Goal: Task Accomplishment & Management: Use online tool/utility

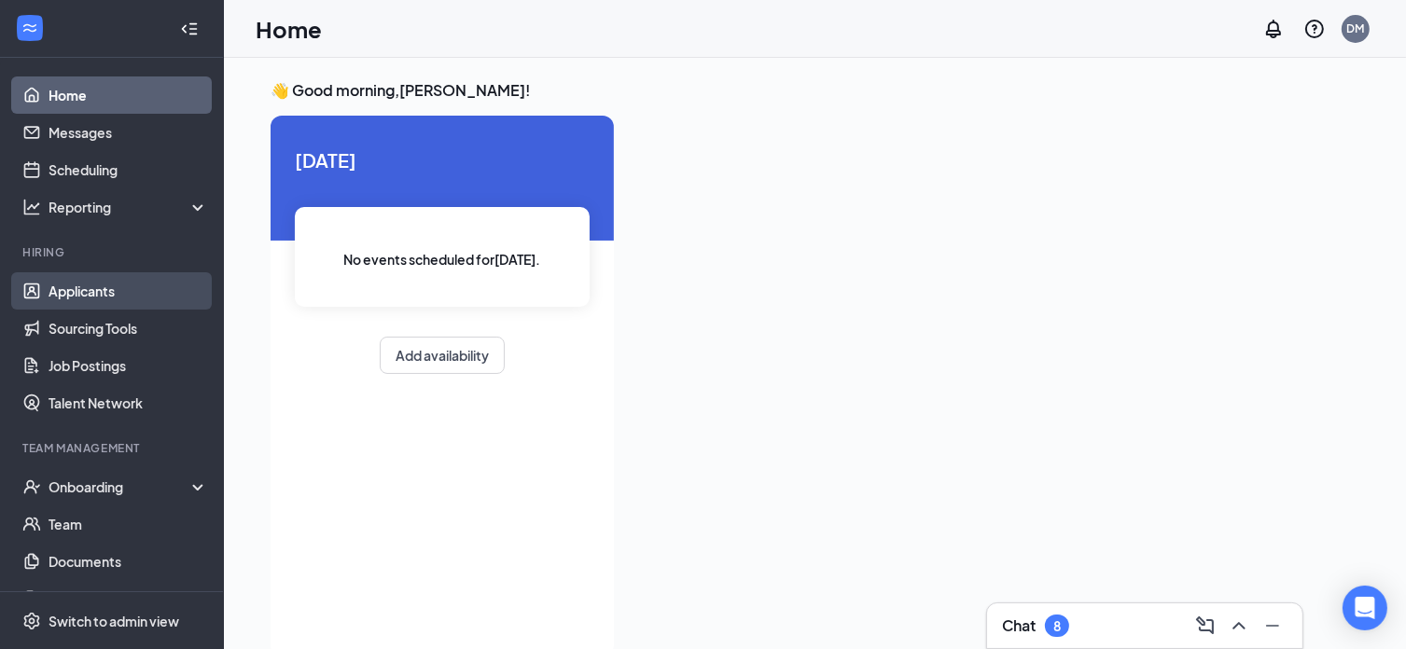
click at [108, 286] on link "Applicants" at bounding box center [129, 290] width 160 height 37
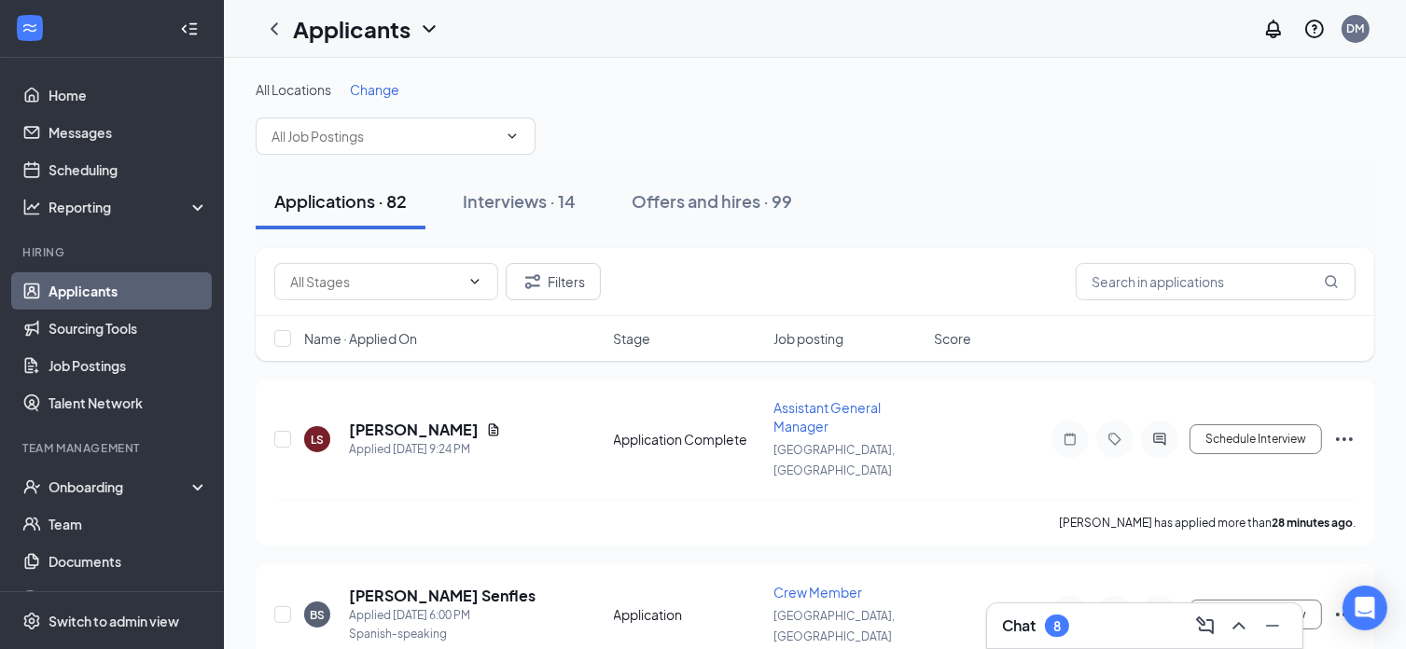
click at [381, 92] on span "Change" at bounding box center [374, 89] width 49 height 17
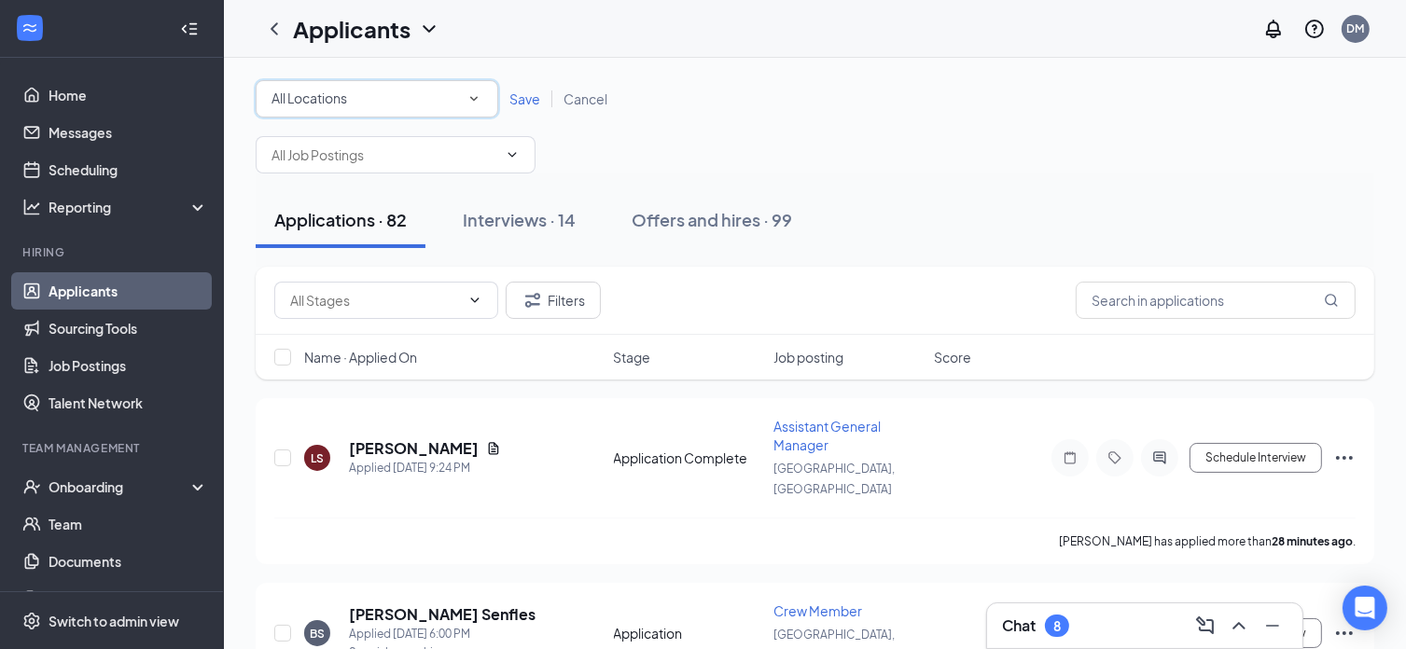
click at [471, 96] on icon "SmallChevronDown" at bounding box center [473, 98] width 17 height 17
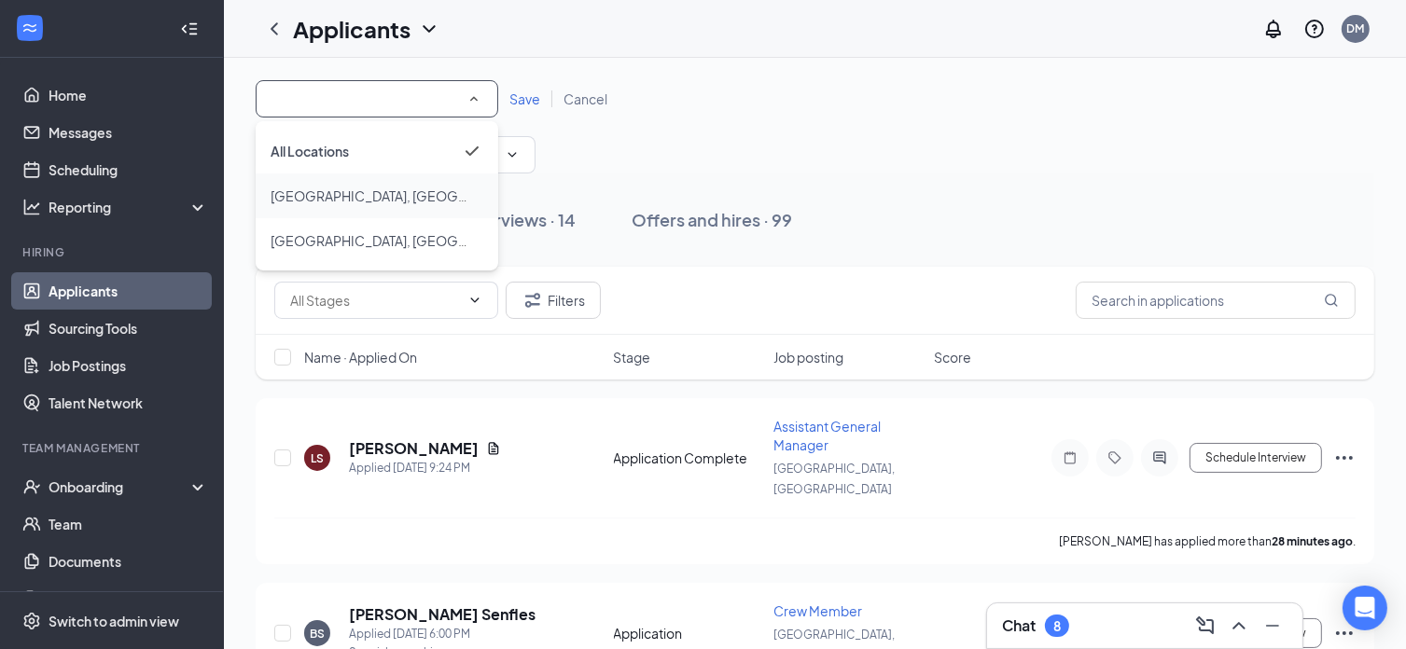
click at [407, 192] on div "[GEOGRAPHIC_DATA], [GEOGRAPHIC_DATA]" at bounding box center [377, 196] width 213 height 22
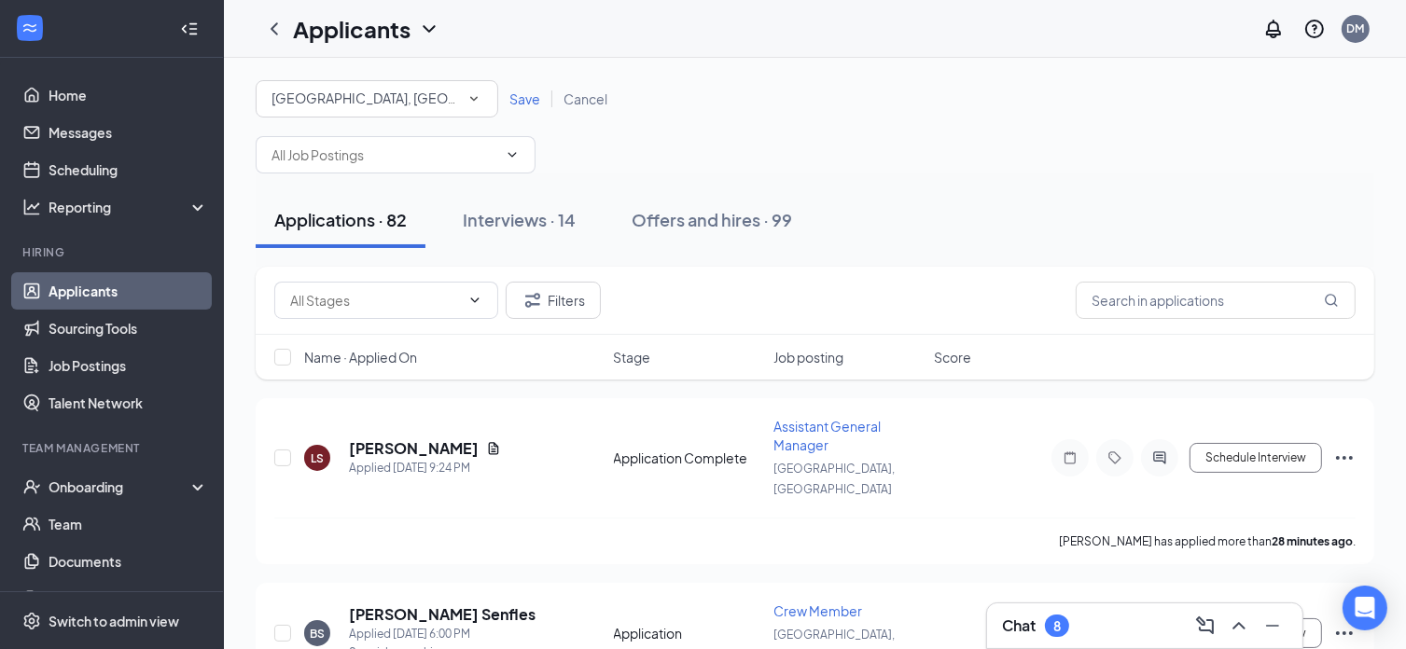
click at [524, 104] on span "Save" at bounding box center [524, 98] width 31 height 17
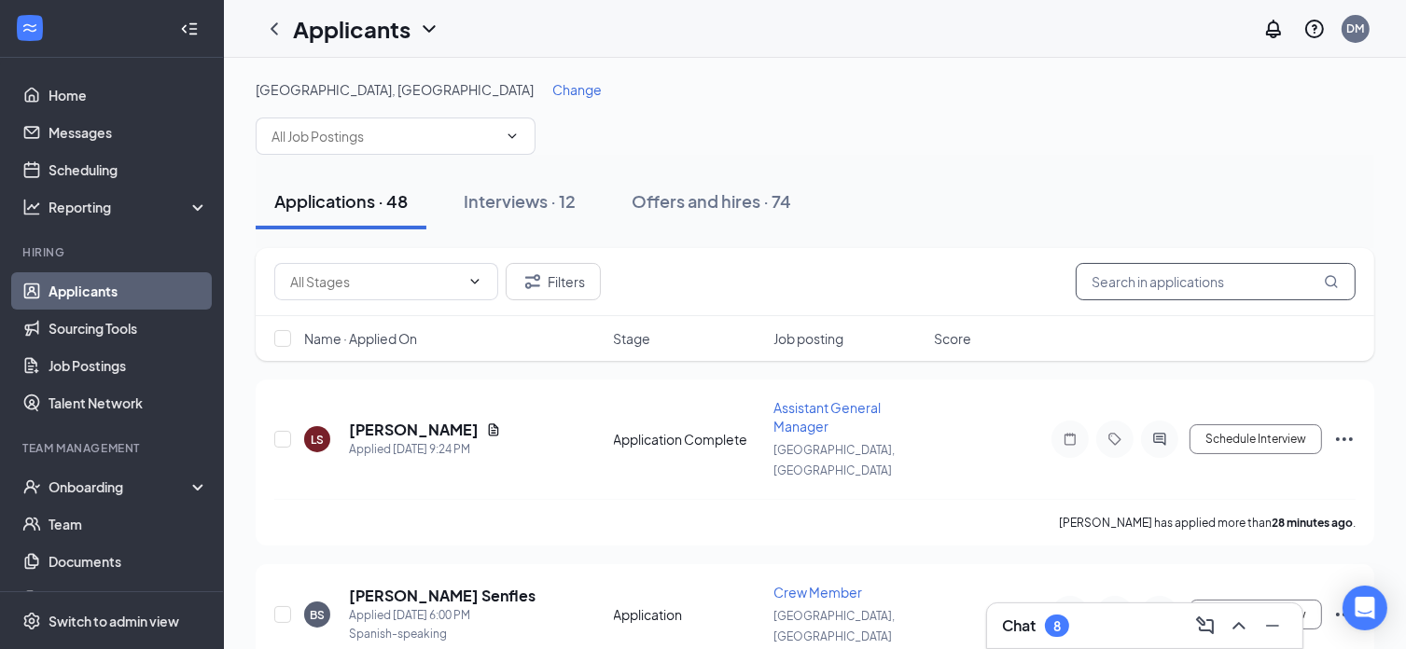
click at [1143, 288] on input "text" at bounding box center [1216, 281] width 280 height 37
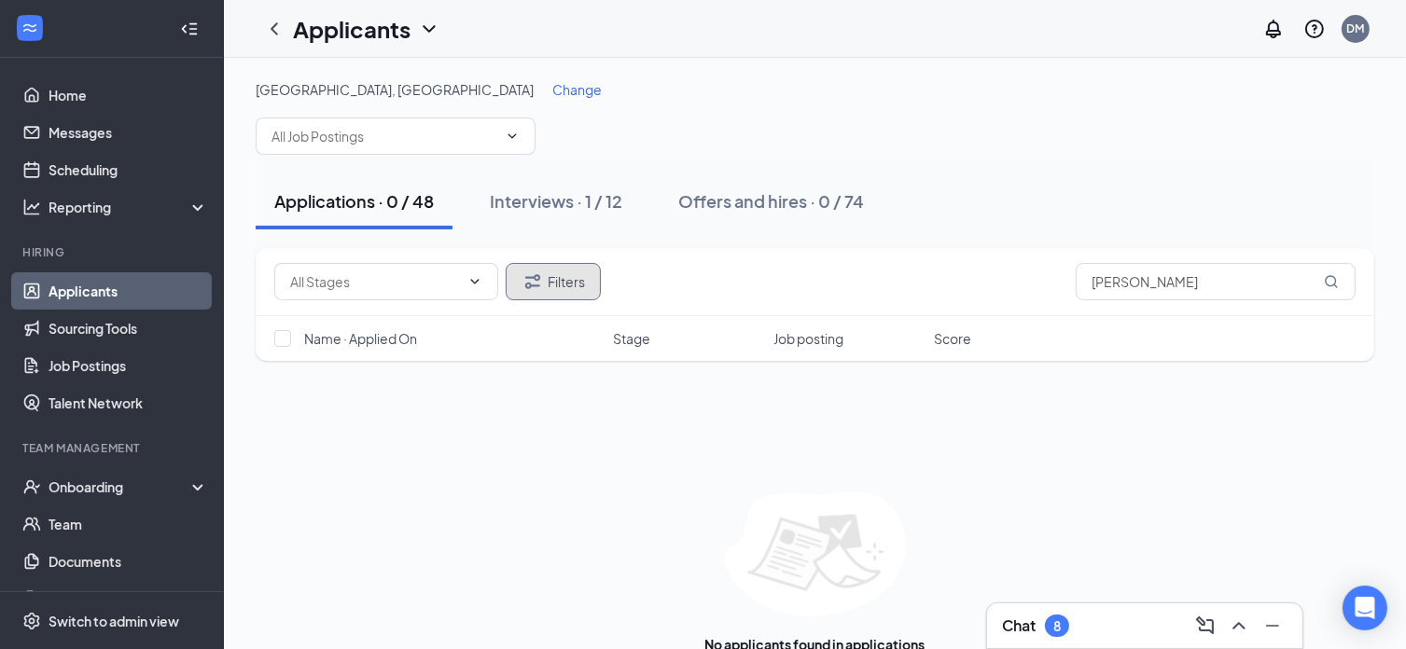
click at [539, 277] on icon "Filter" at bounding box center [532, 281] width 15 height 14
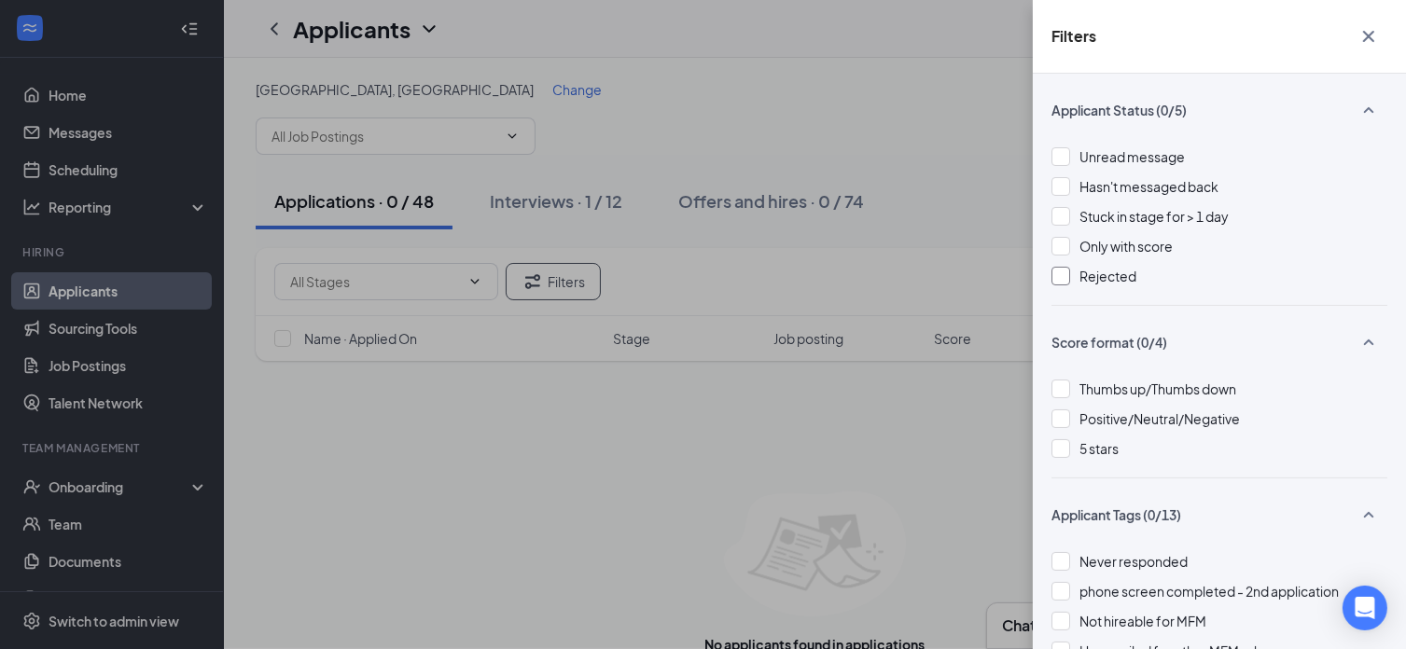
click at [1066, 272] on div at bounding box center [1060, 276] width 19 height 19
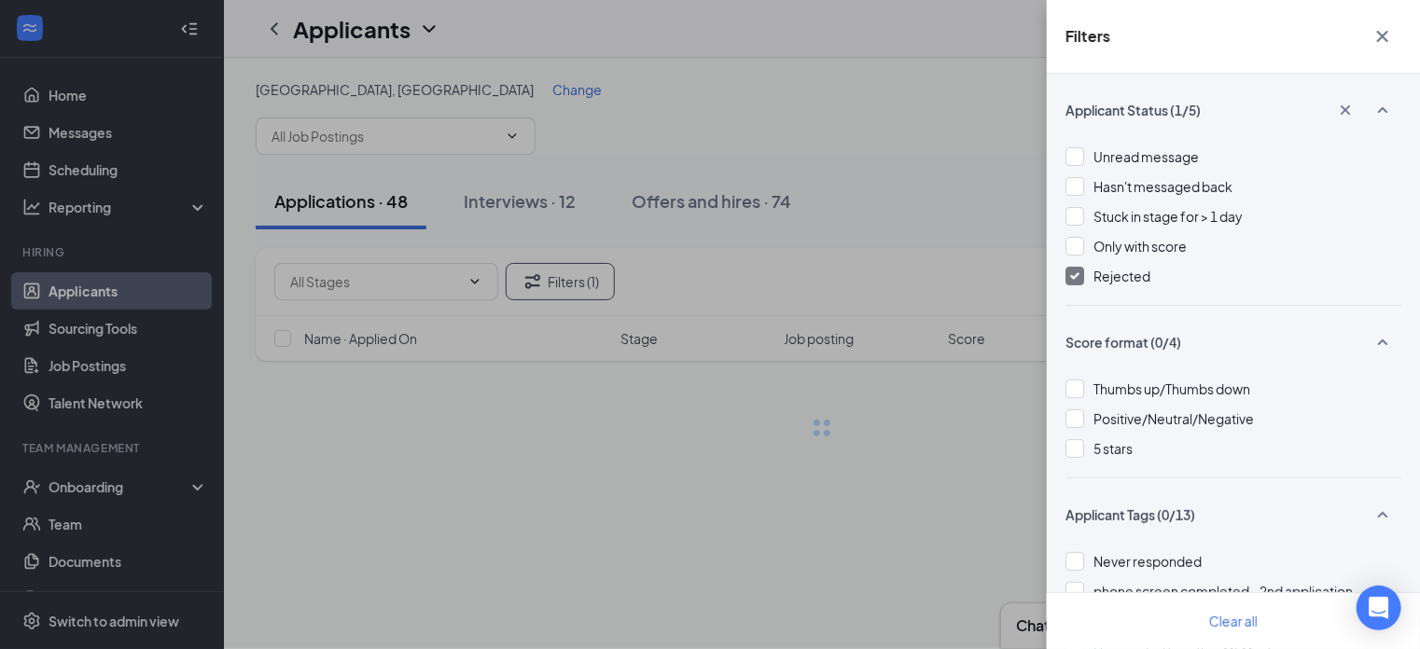
click at [909, 518] on div "Filters Applicant Status (1/5) Unread message Hasn't messaged back Stuck in sta…" at bounding box center [710, 324] width 1420 height 649
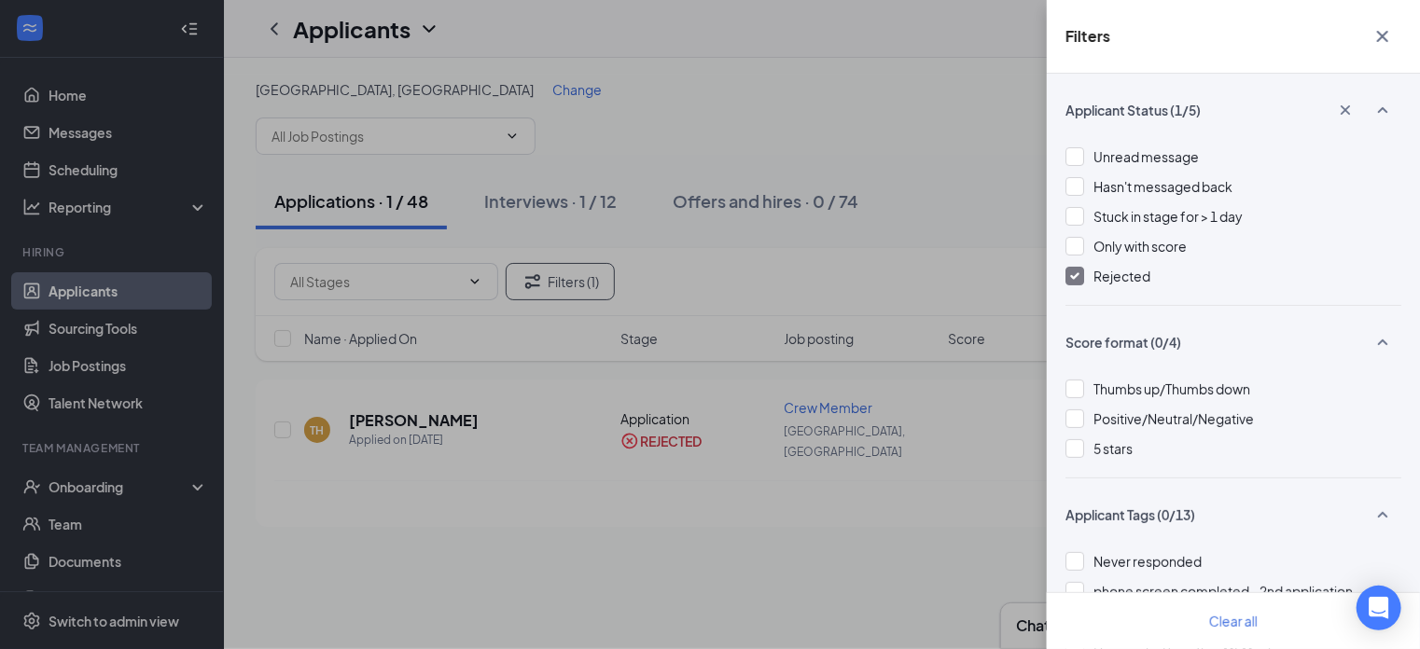
click at [923, 113] on div "Filters Applicant Status (1/5) Unread message Hasn't messaged back Stuck in sta…" at bounding box center [710, 324] width 1420 height 649
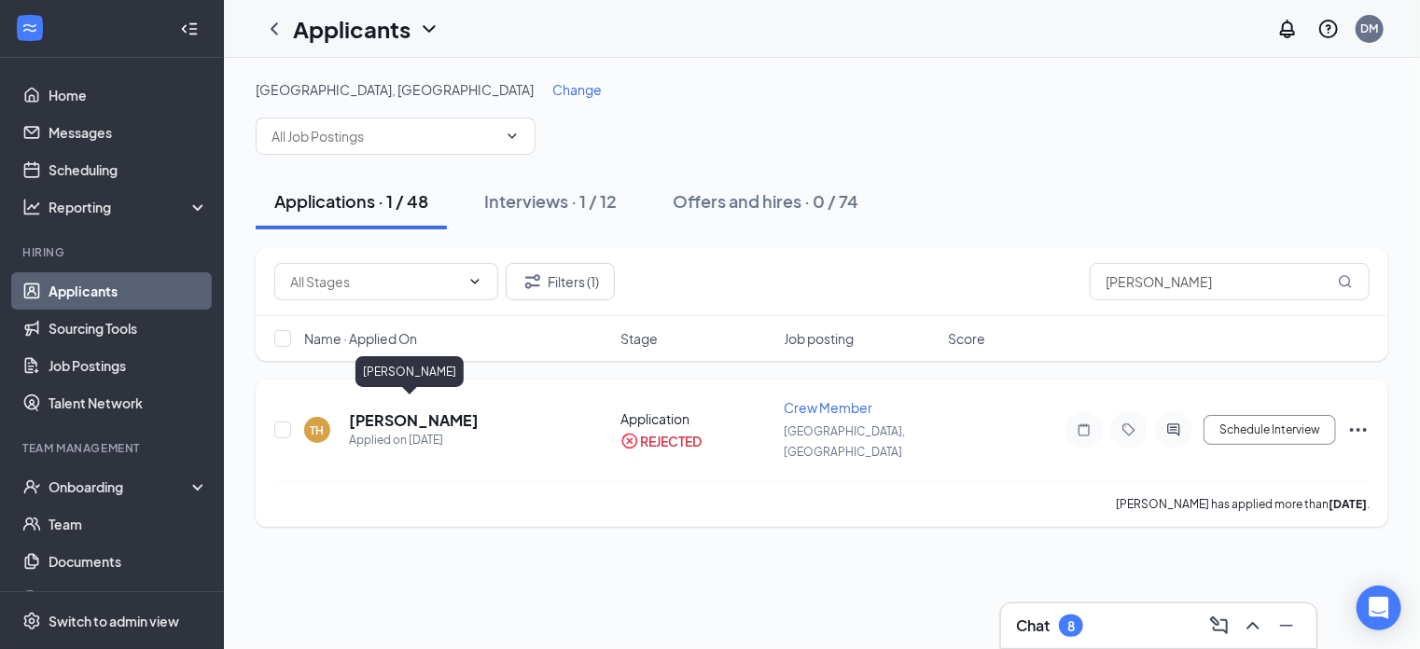
click at [422, 410] on h5 "[PERSON_NAME]" at bounding box center [414, 420] width 130 height 21
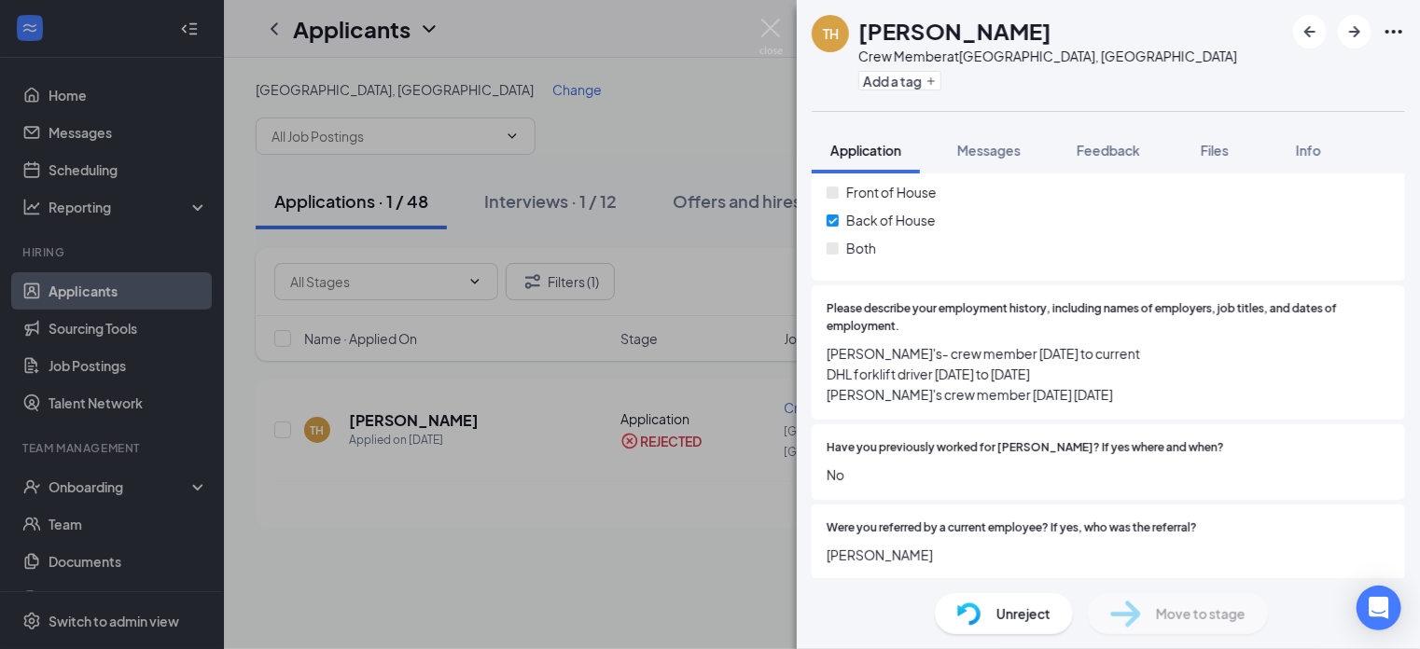
scroll to position [1040, 0]
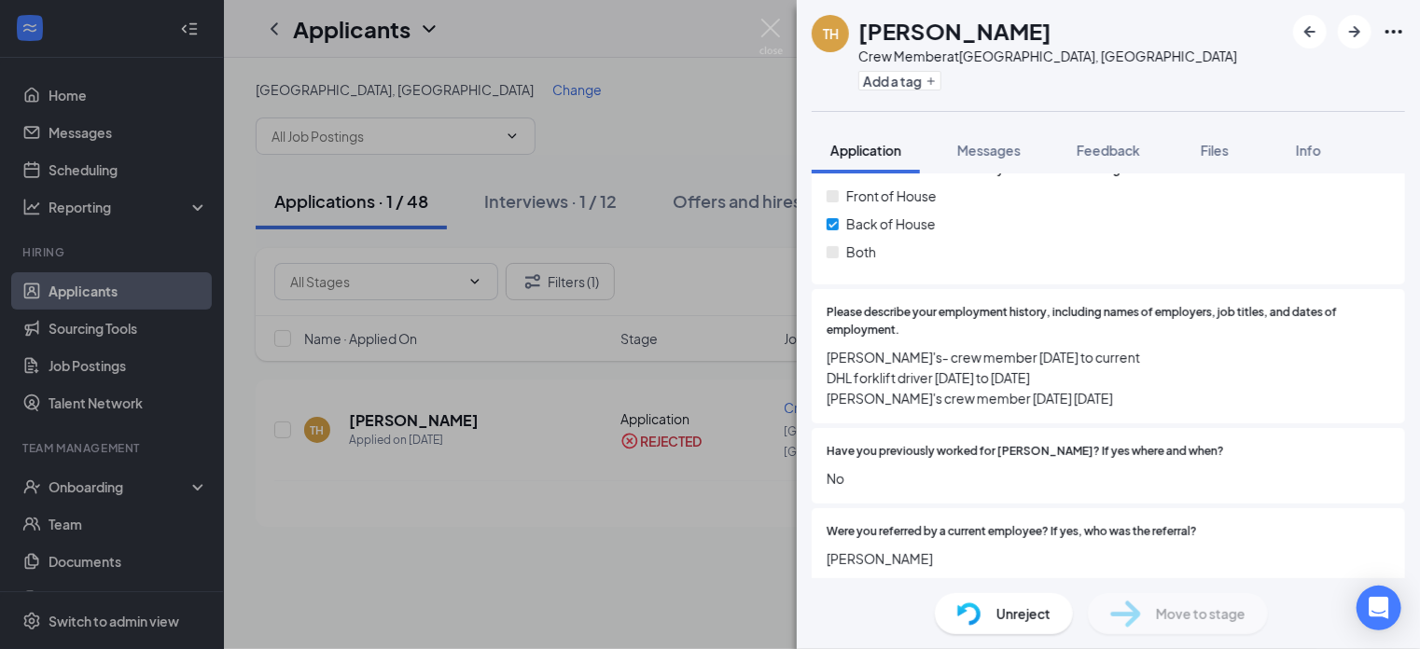
click at [754, 76] on div "TH [PERSON_NAME] Crew Member at [GEOGRAPHIC_DATA], [GEOGRAPHIC_DATA] Add a tag …" at bounding box center [710, 324] width 1420 height 649
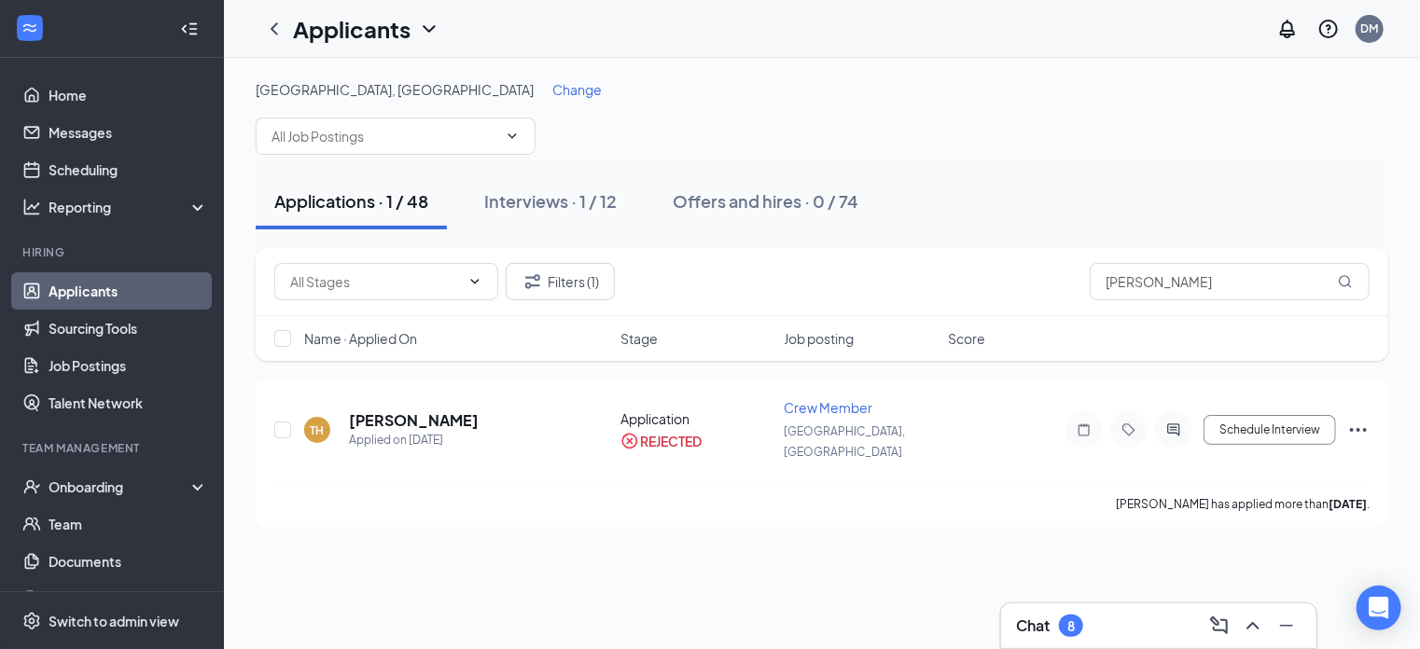
click at [952, 59] on div "[GEOGRAPHIC_DATA], [GEOGRAPHIC_DATA] Change Applications · 1 / 48 Interviews · …" at bounding box center [822, 304] width 1196 height 492
click at [552, 90] on span "Change" at bounding box center [576, 89] width 49 height 17
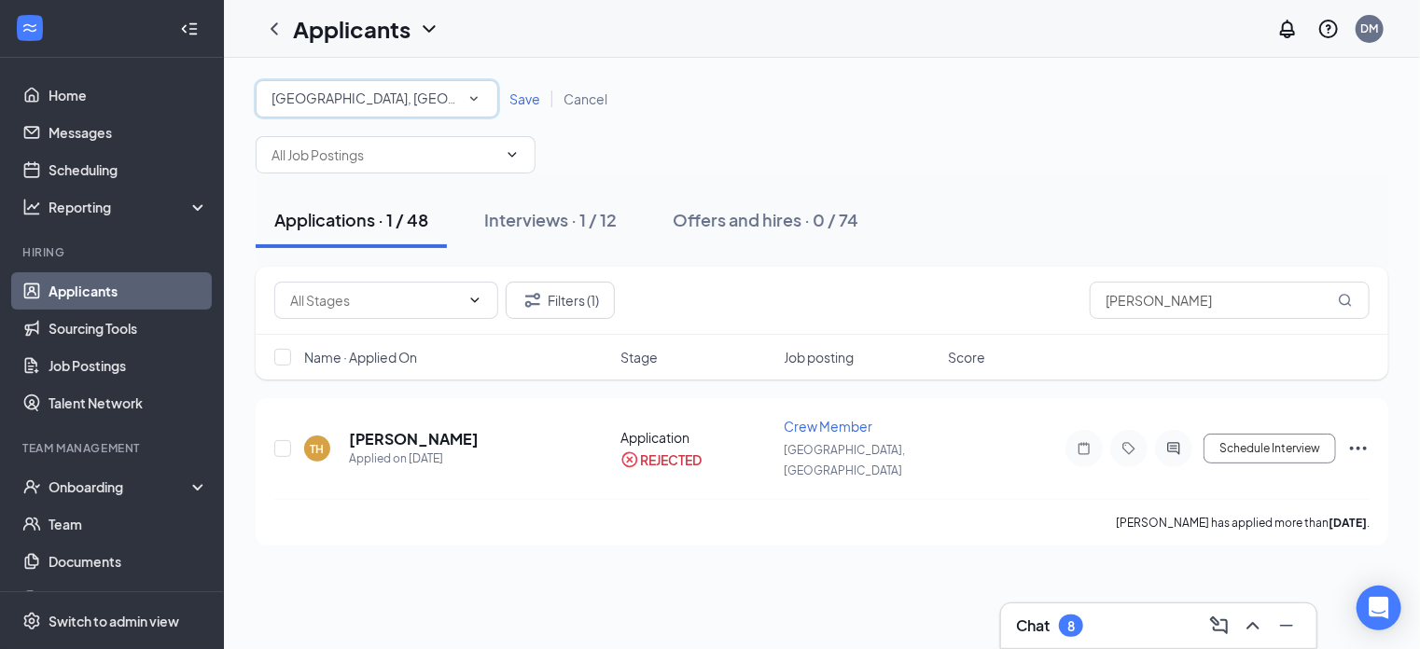
click at [464, 93] on div "[GEOGRAPHIC_DATA], [GEOGRAPHIC_DATA]" at bounding box center [376, 99] width 211 height 22
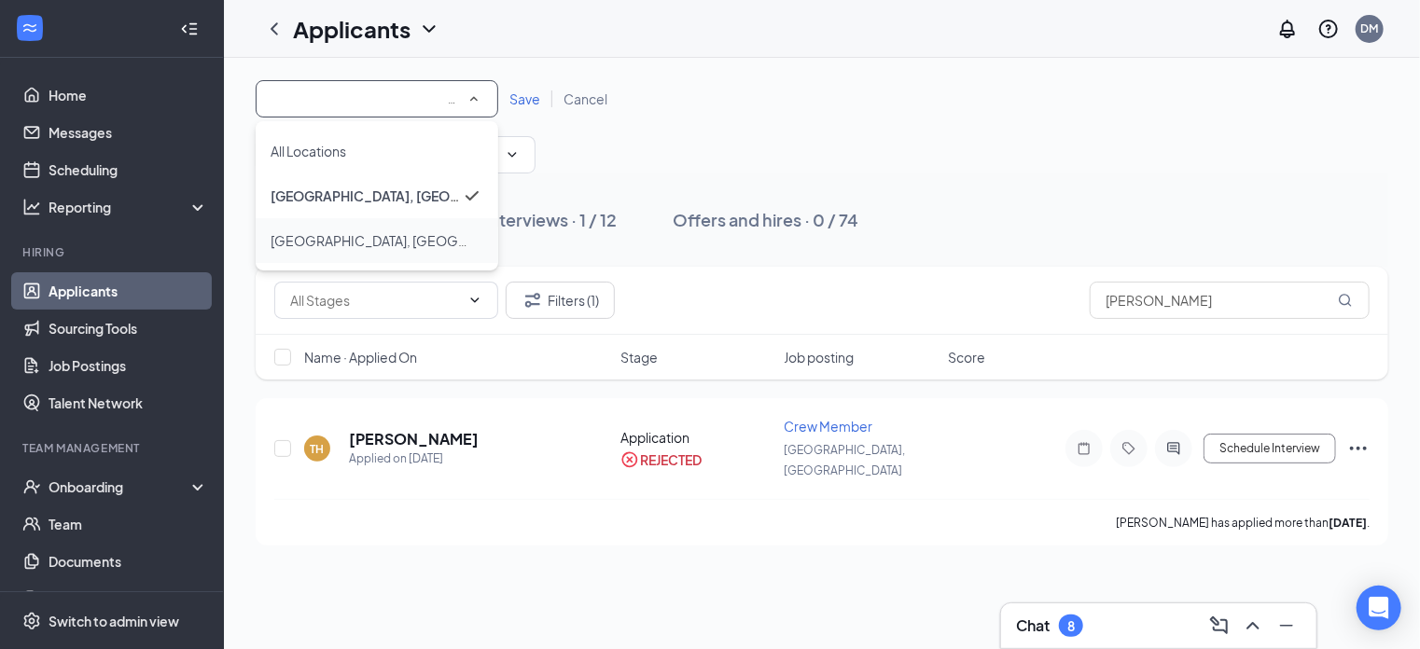
click at [375, 247] on div "[GEOGRAPHIC_DATA], [GEOGRAPHIC_DATA]" at bounding box center [377, 240] width 213 height 22
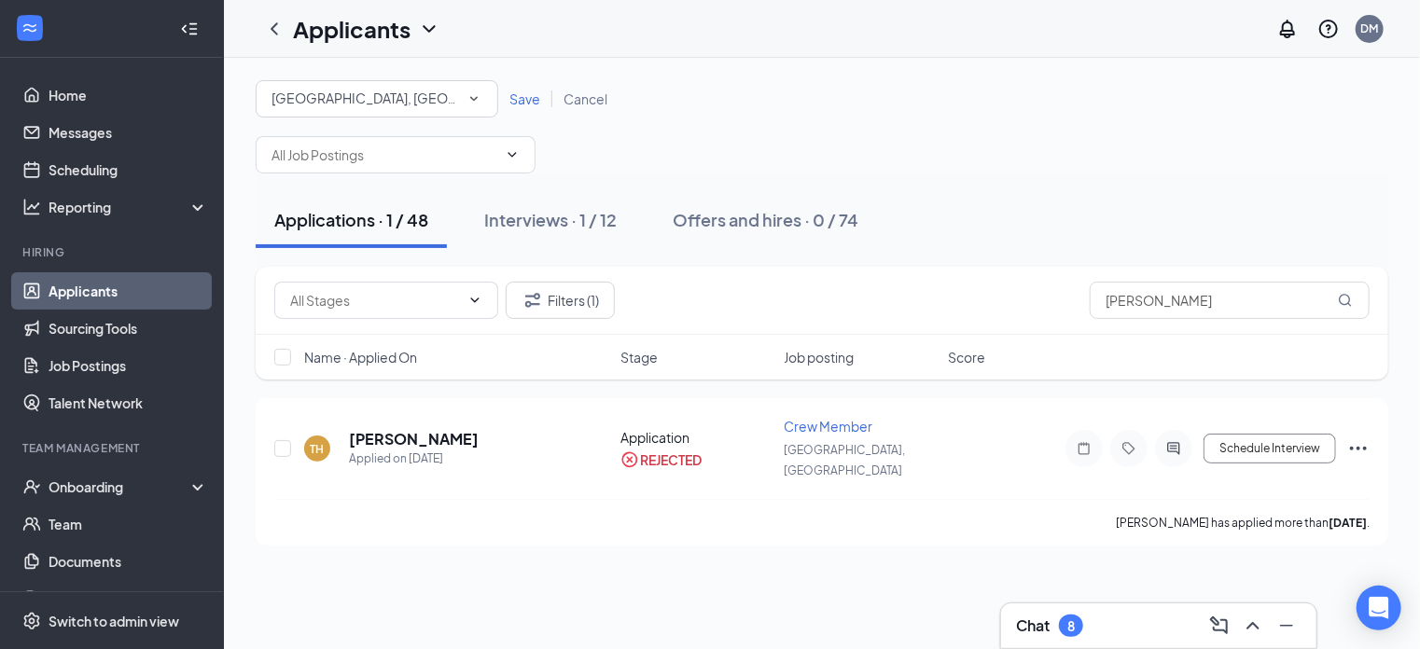
click at [521, 101] on span "Save" at bounding box center [524, 98] width 31 height 17
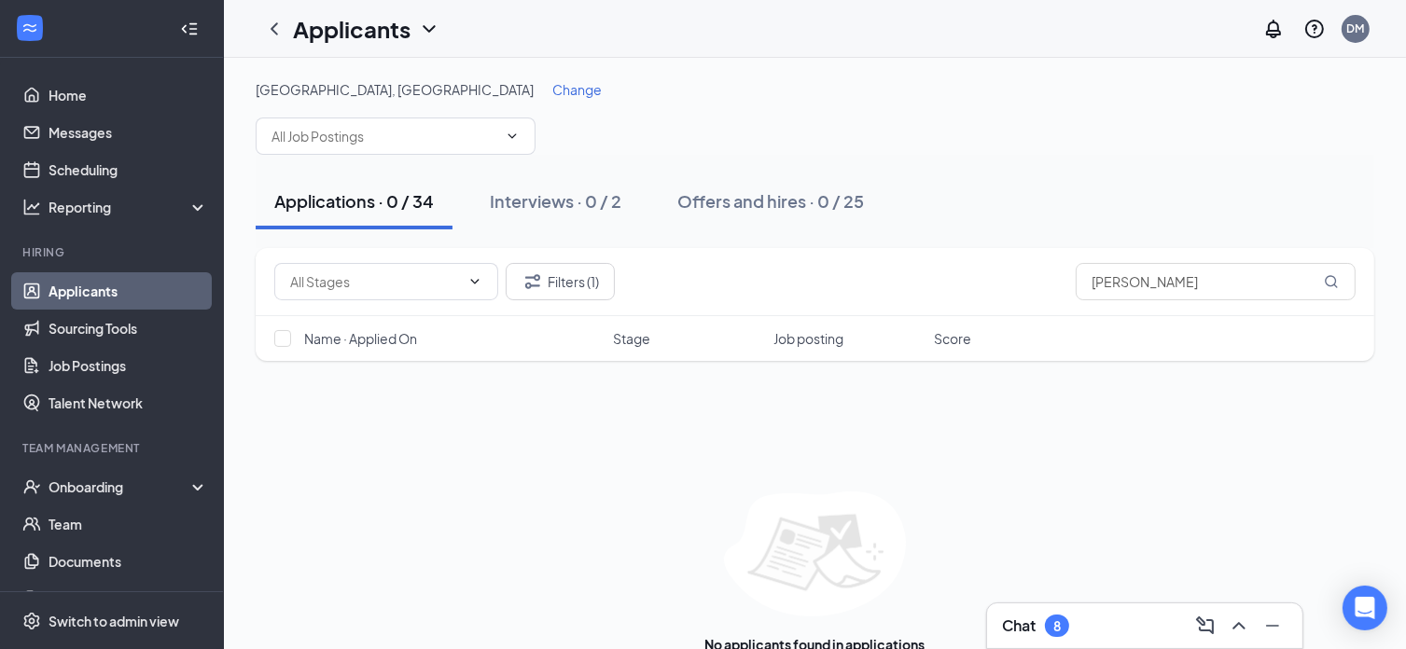
click at [552, 85] on span "Change" at bounding box center [576, 89] width 49 height 17
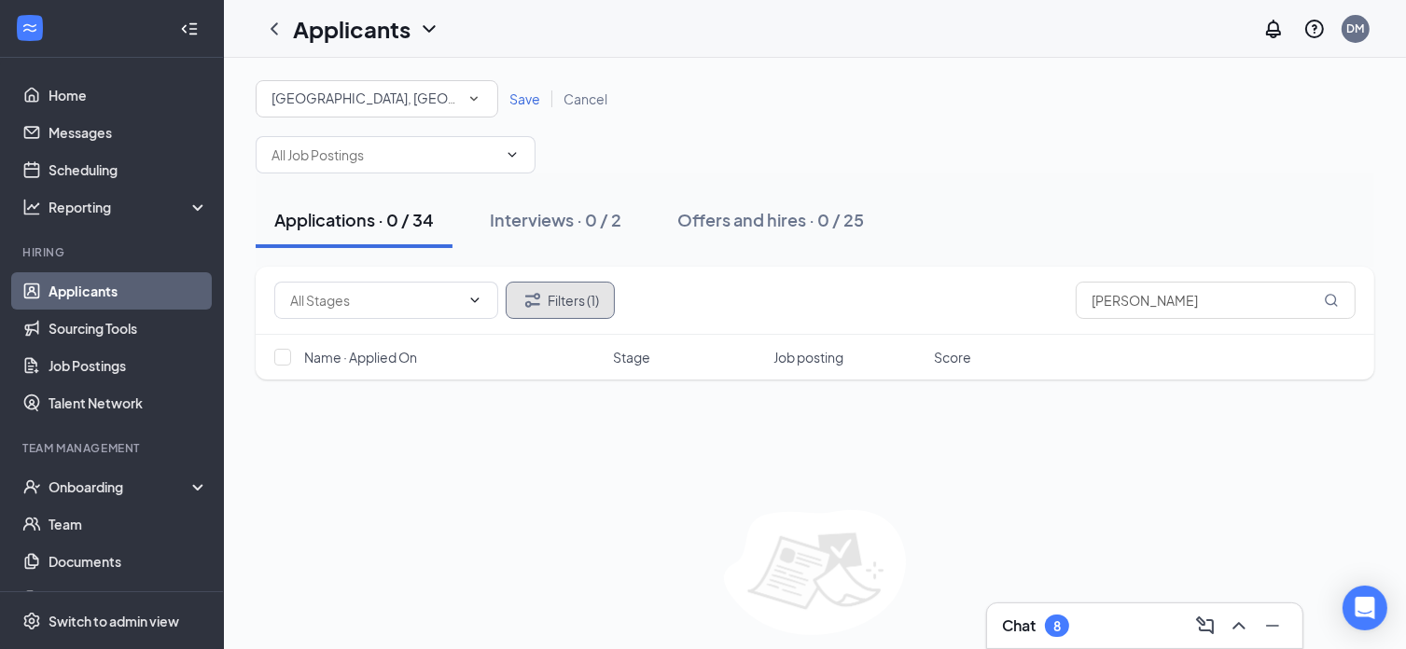
click at [597, 304] on button "Filters (1)" at bounding box center [560, 300] width 109 height 37
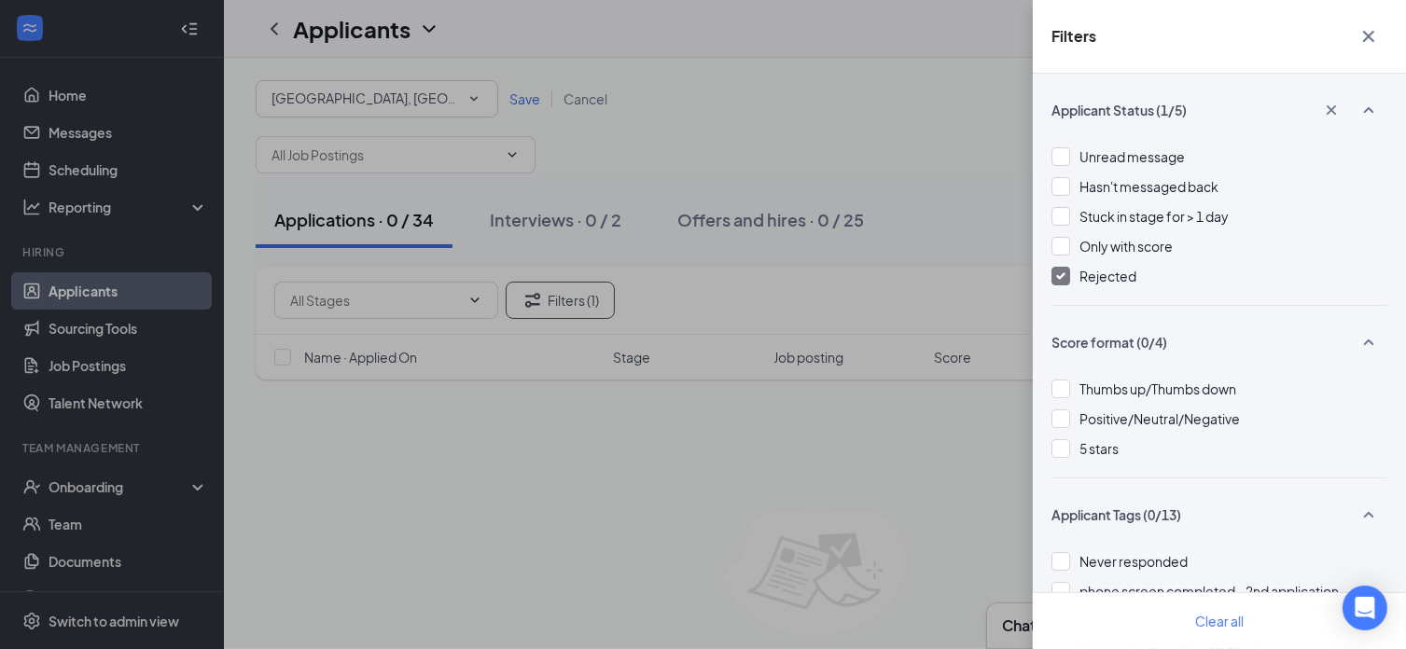
click at [1050, 281] on div "Applicant Status (1/5) Unread message Hasn't messaged back Stuck in stage for >…" at bounding box center [1219, 362] width 373 height 576
click at [1062, 270] on div at bounding box center [1060, 276] width 19 height 19
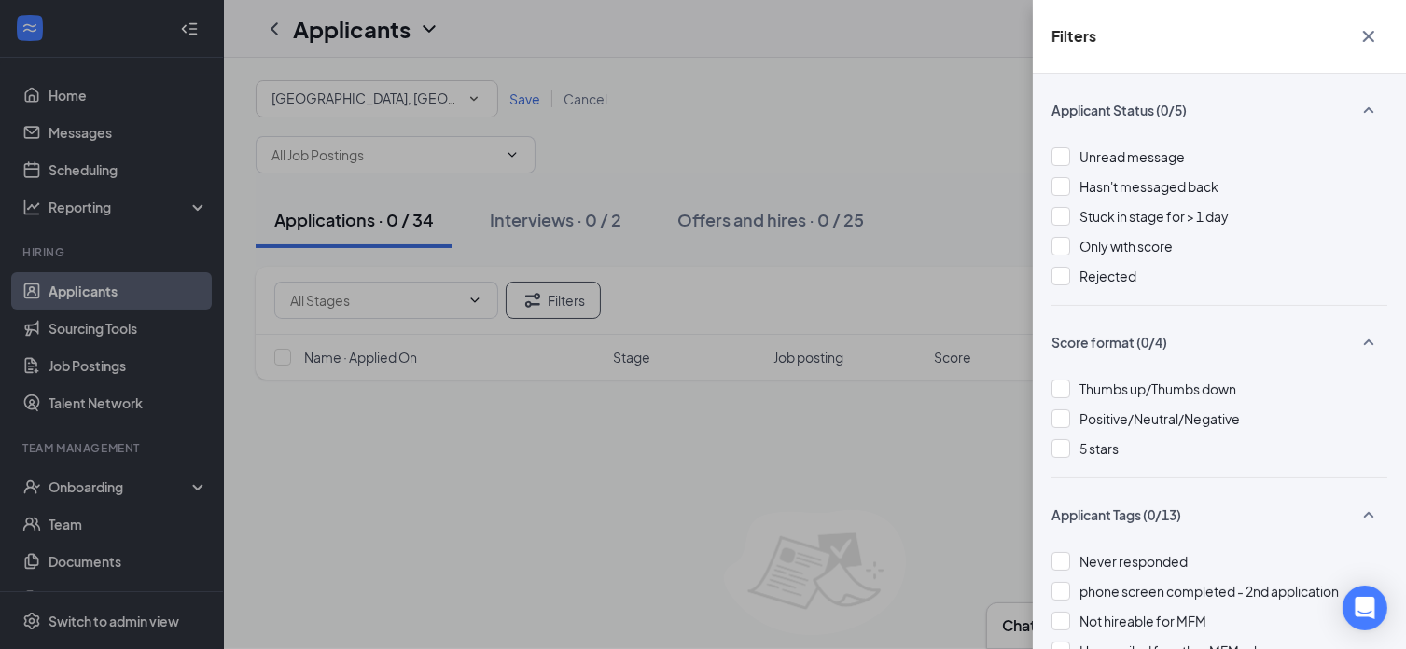
click at [915, 115] on div "Filters Applicant Status (0/5) Unread message Hasn't messaged back Stuck in sta…" at bounding box center [703, 324] width 1406 height 649
click at [877, 148] on div "Filters Applicant Status (0/5) Unread message Hasn't messaged back Stuck in sta…" at bounding box center [703, 324] width 1406 height 649
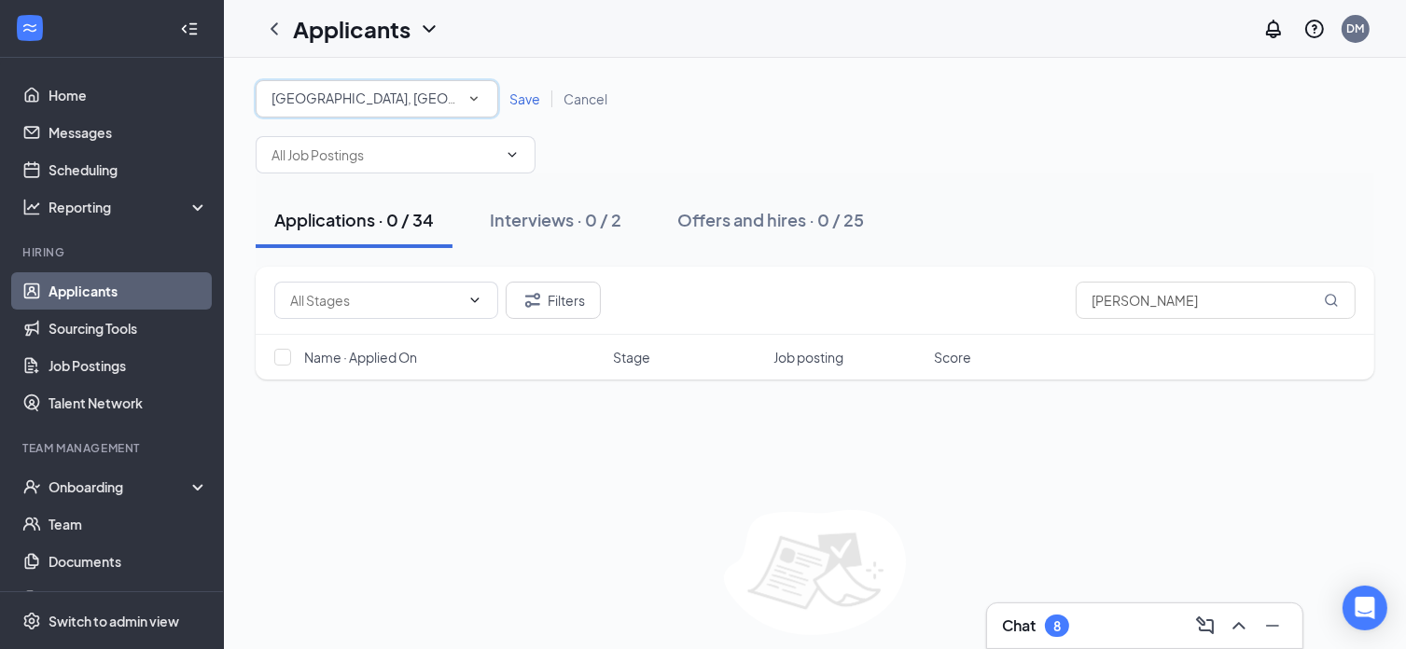
click at [474, 101] on icon "SmallChevronDown" at bounding box center [473, 98] width 17 height 17
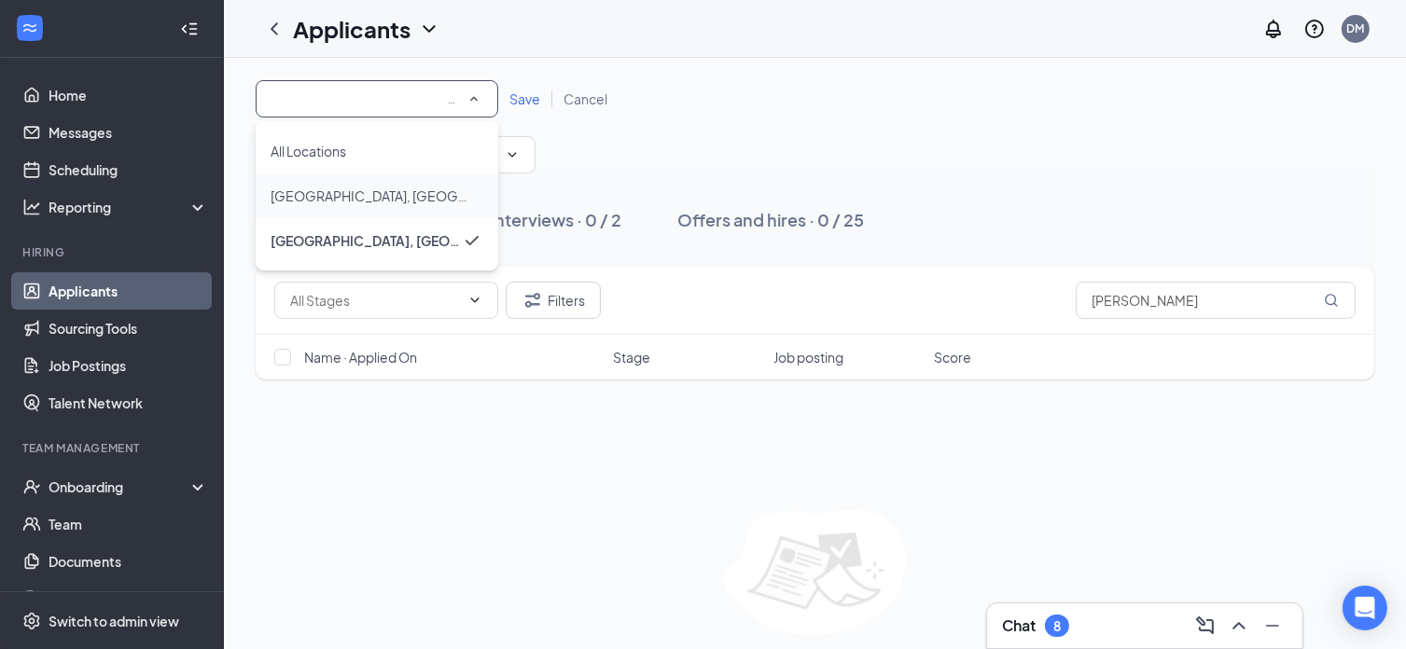
click at [399, 187] on div "[GEOGRAPHIC_DATA], [GEOGRAPHIC_DATA]" at bounding box center [377, 196] width 213 height 22
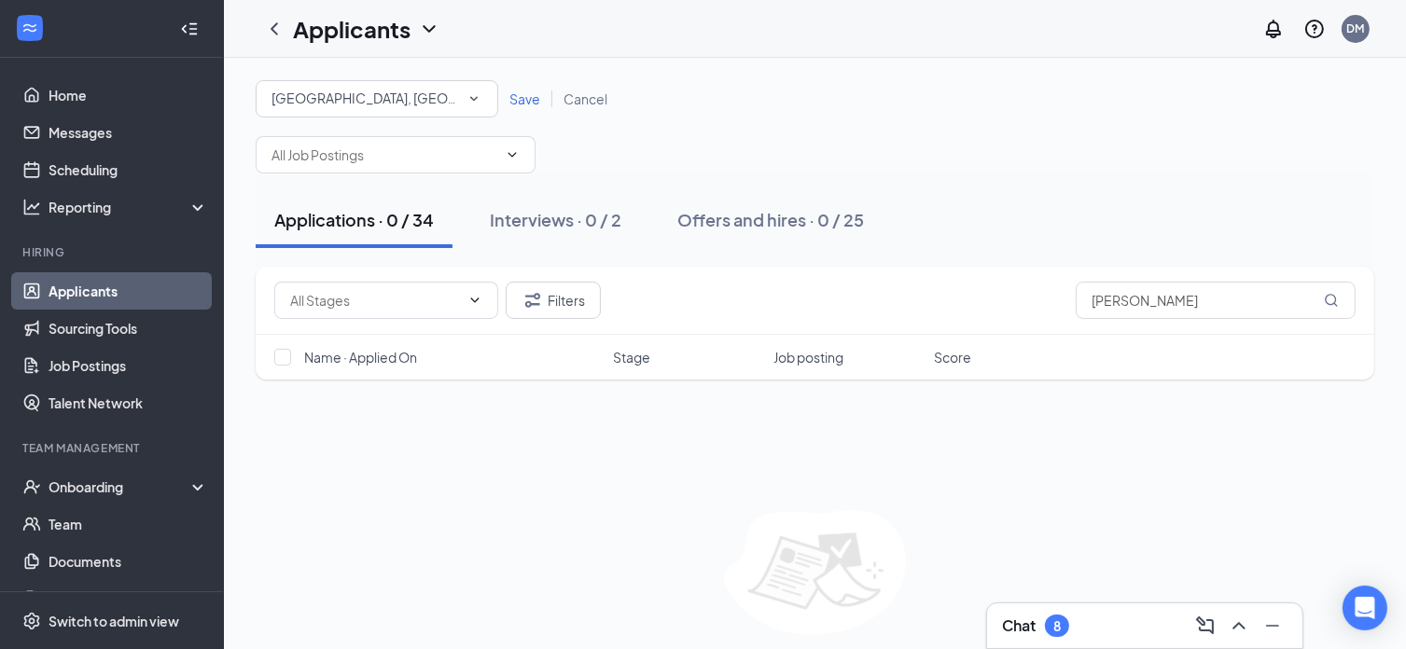
click at [521, 100] on span "Save" at bounding box center [524, 98] width 31 height 17
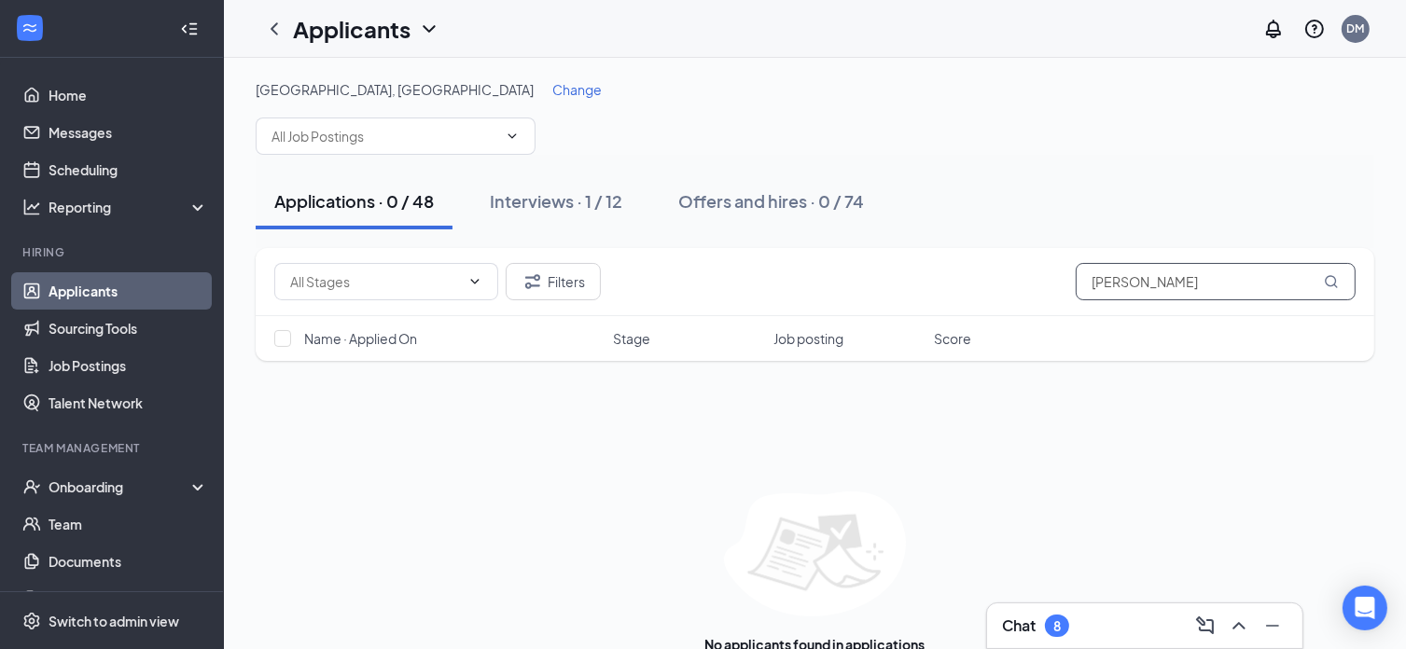
click at [1179, 291] on input "[PERSON_NAME]" at bounding box center [1216, 281] width 280 height 37
type input "t"
type input "[PERSON_NAME]"
click at [769, 201] on div "Offers and hires · 0 / 74" at bounding box center [777, 200] width 186 height 23
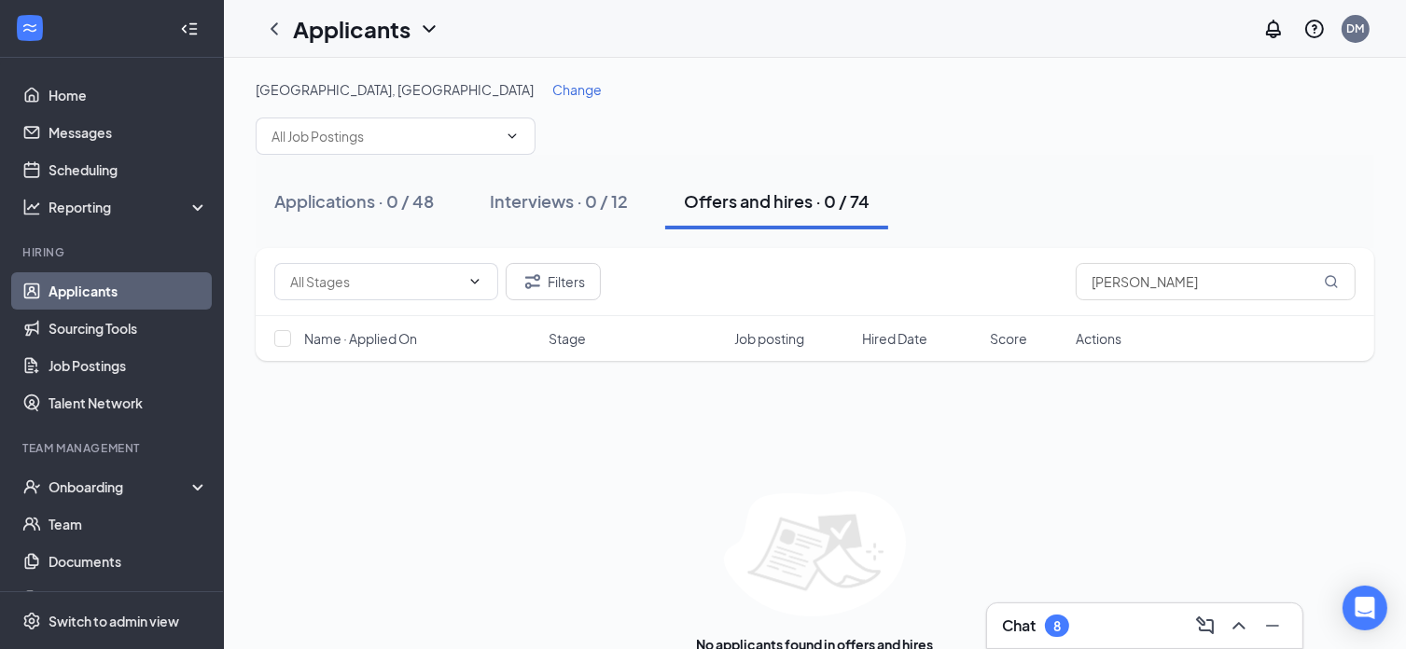
click at [769, 201] on div "Offers and hires · 0 / 74" at bounding box center [777, 200] width 186 height 23
click at [727, 199] on div "Offers and hires · 0 / 74" at bounding box center [777, 200] width 186 height 23
click at [511, 137] on icon "ChevronDown" at bounding box center [512, 136] width 15 height 15
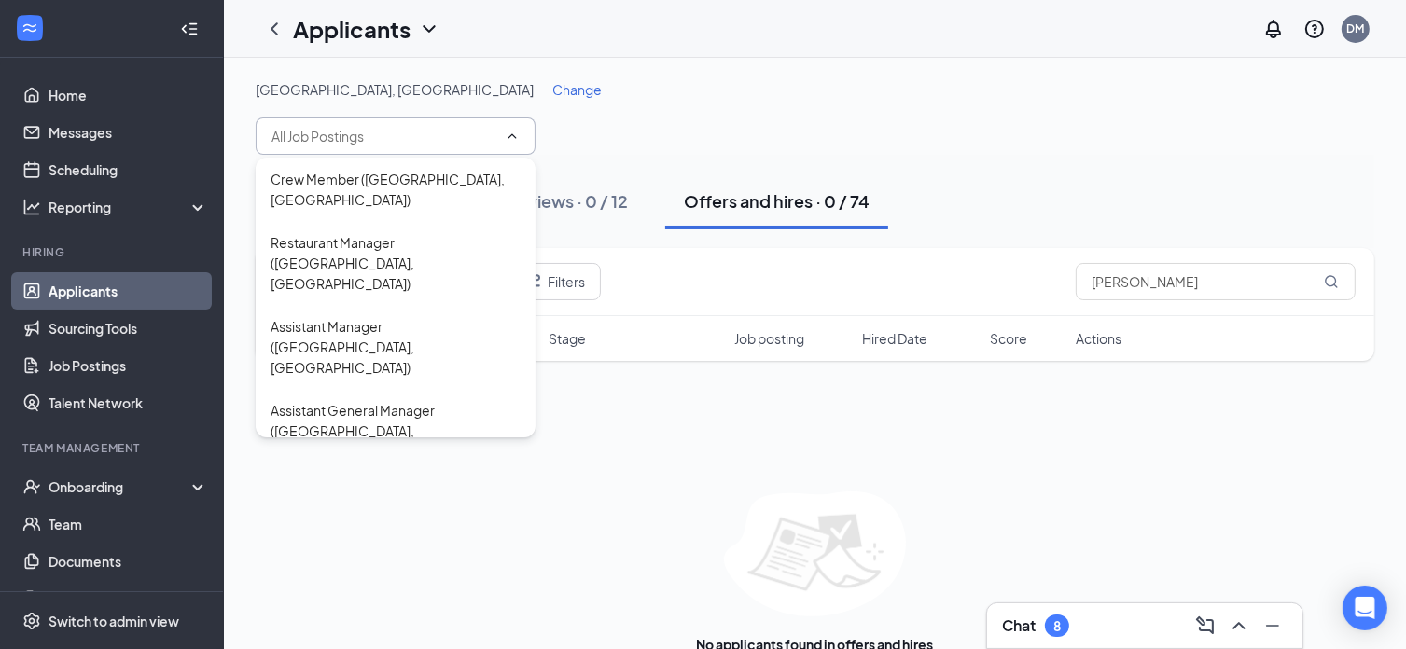
click at [552, 89] on span "Change" at bounding box center [576, 89] width 49 height 17
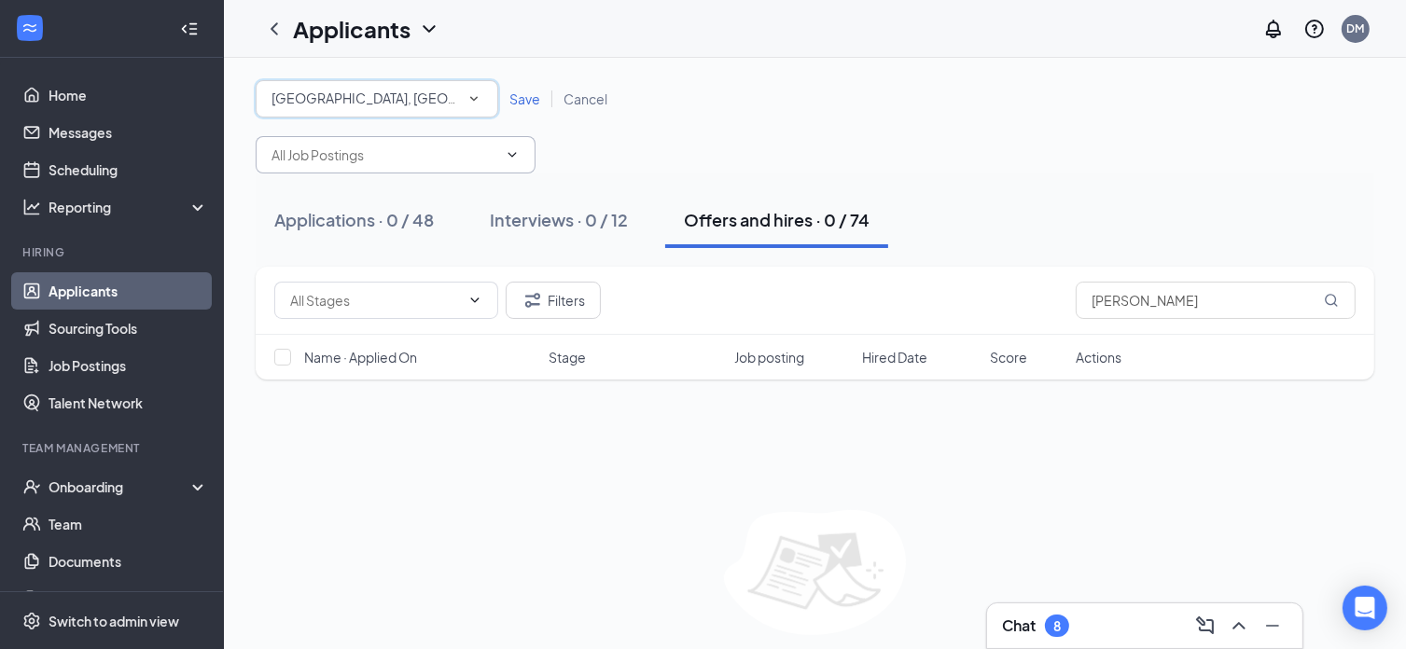
click at [479, 100] on icon "SmallChevronDown" at bounding box center [473, 98] width 17 height 17
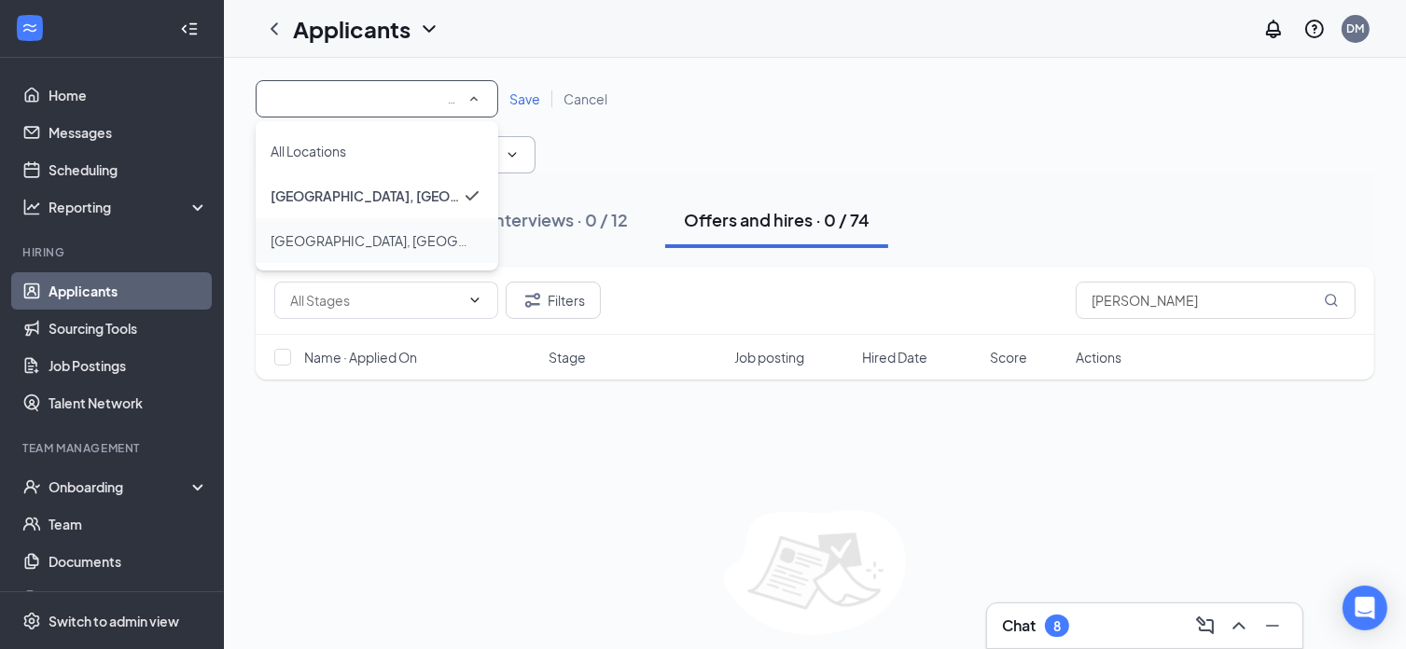
click at [407, 237] on div "[GEOGRAPHIC_DATA], [GEOGRAPHIC_DATA]" at bounding box center [377, 240] width 213 height 22
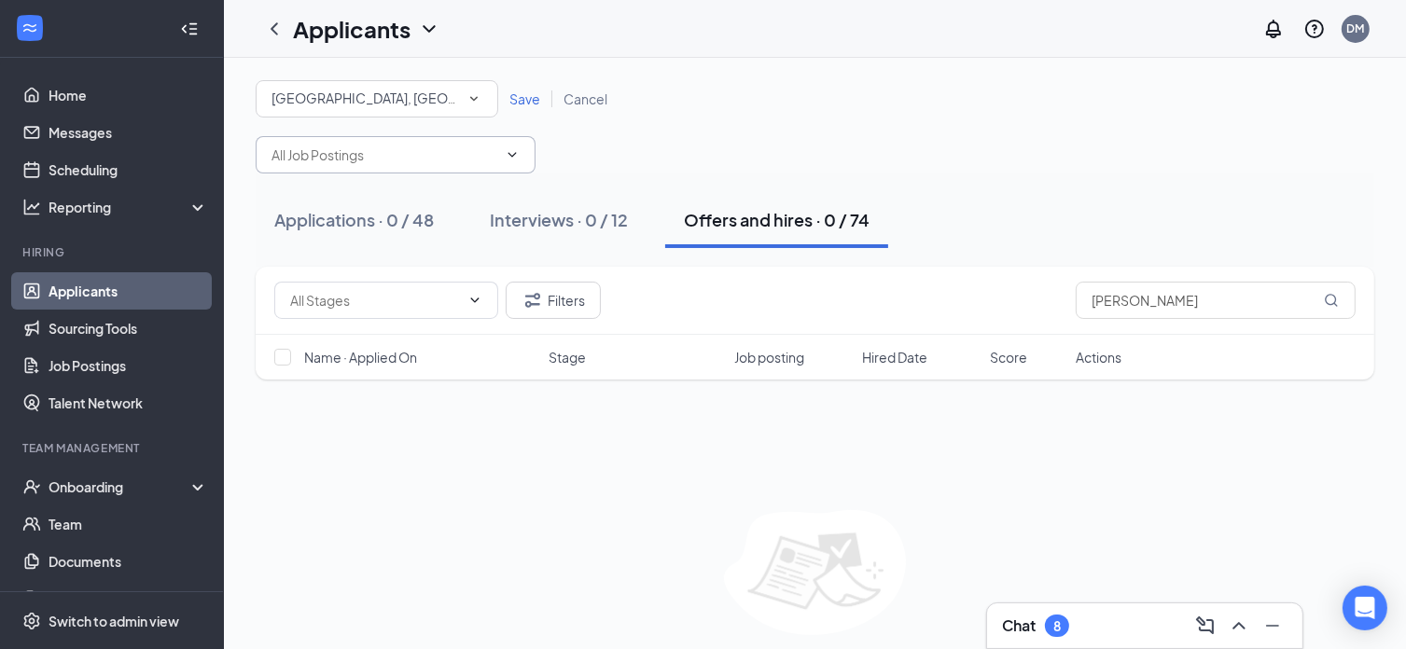
click at [520, 98] on span "Save" at bounding box center [524, 98] width 31 height 17
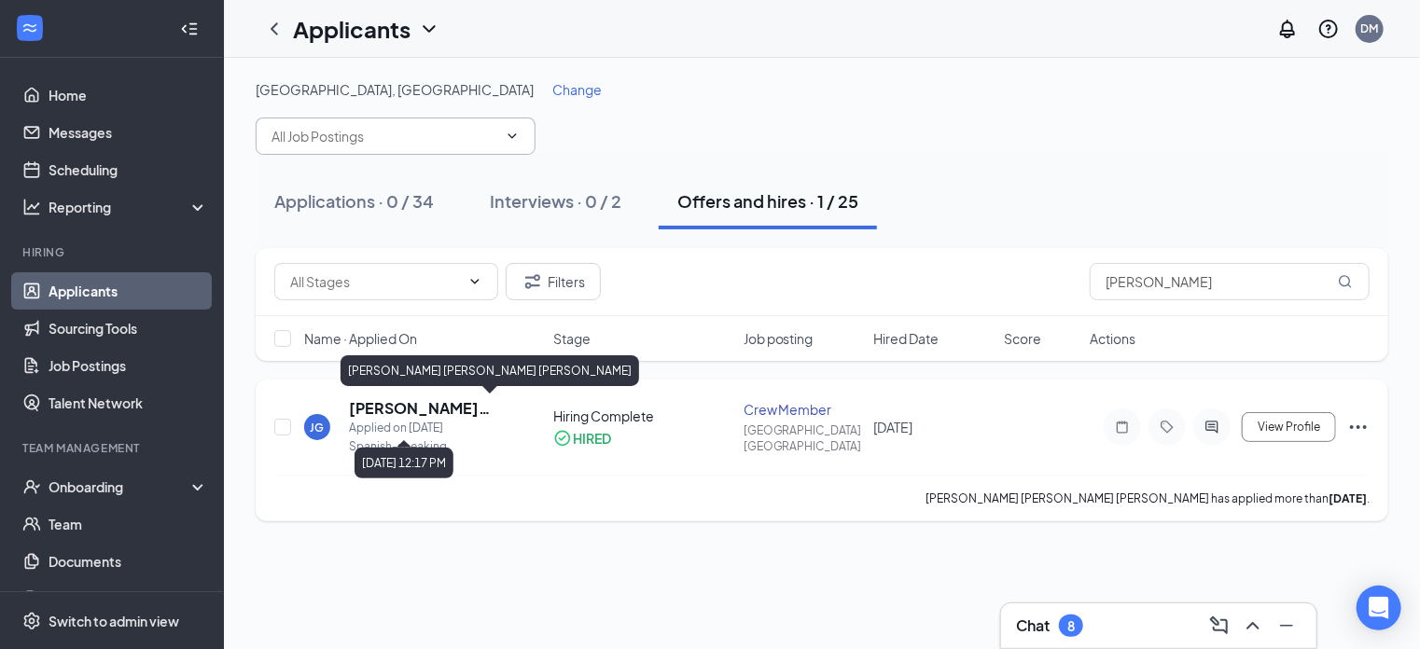
click at [476, 410] on h5 "[PERSON_NAME] [PERSON_NAME] [PERSON_NAME]" at bounding box center [426, 408] width 154 height 21
